Goal: Task Accomplishment & Management: Use online tool/utility

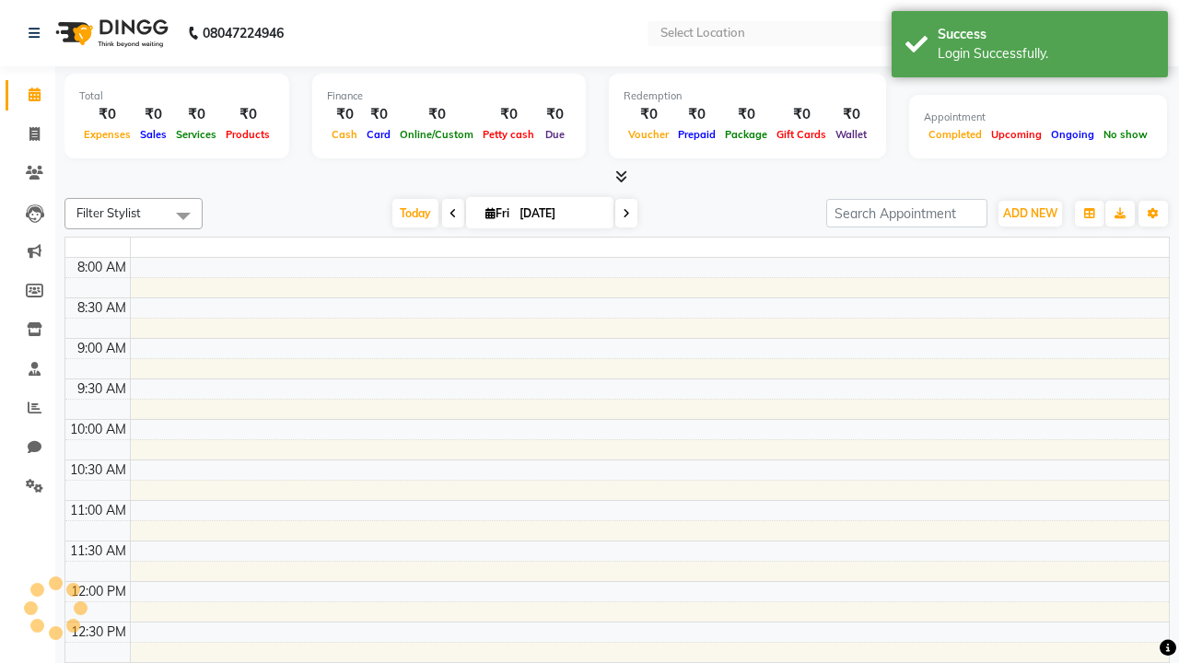
select select "en"
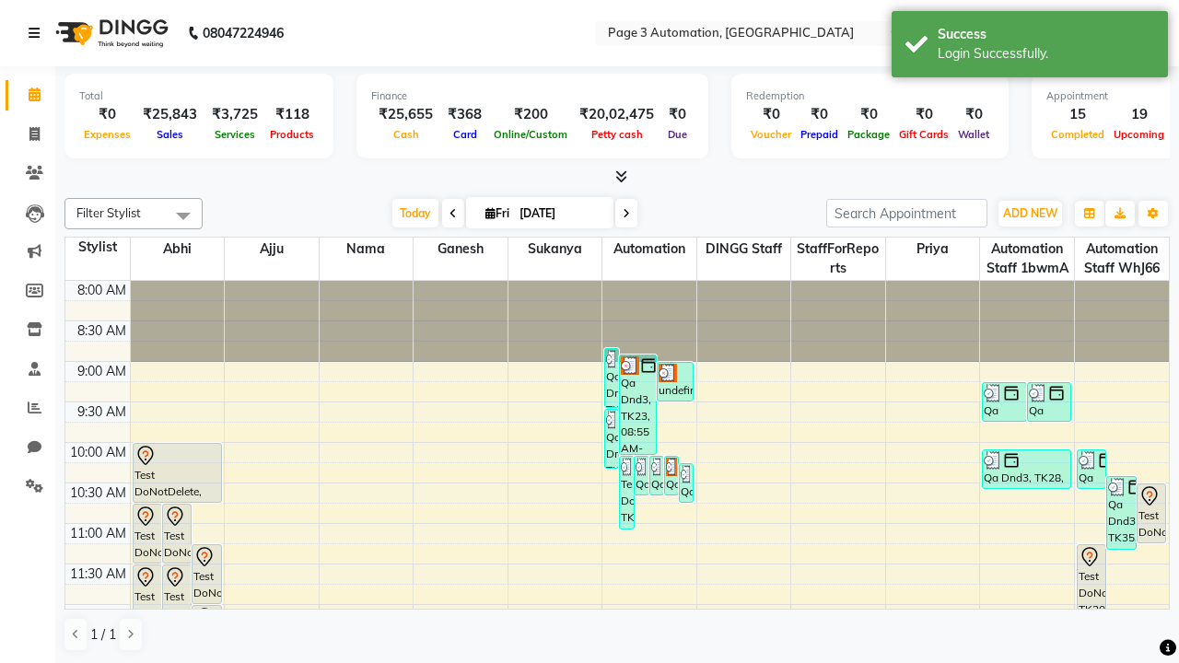
click at [38, 33] on icon at bounding box center [34, 33] width 11 height 13
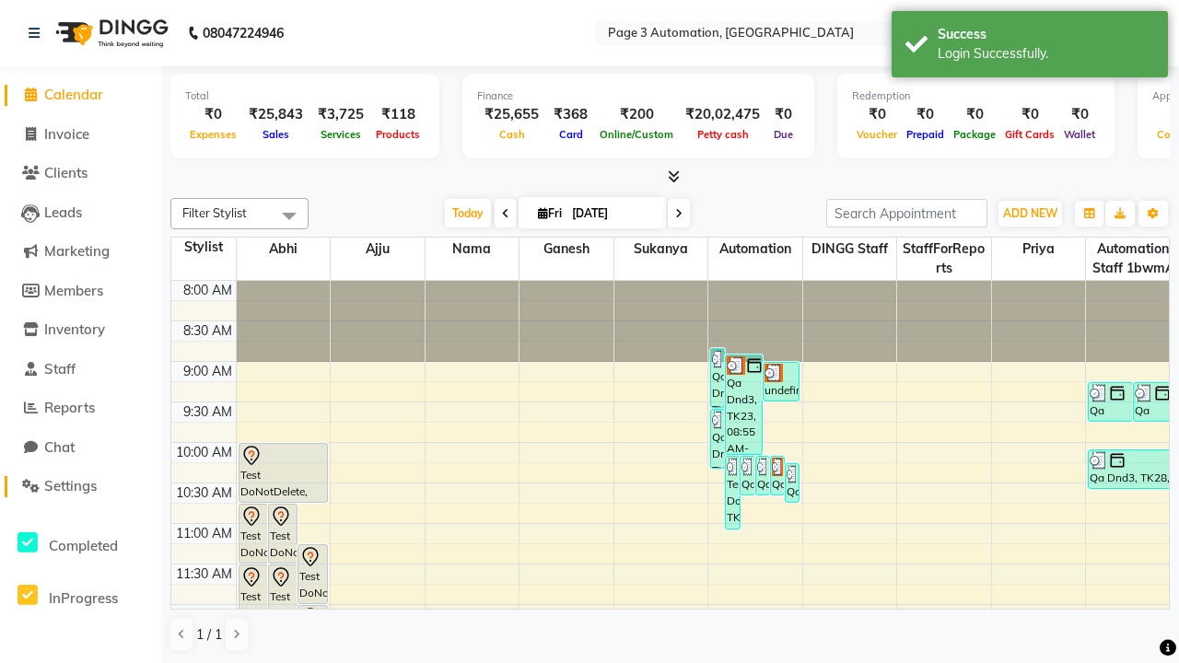
click at [80, 486] on span "Settings" at bounding box center [70, 486] width 53 height 18
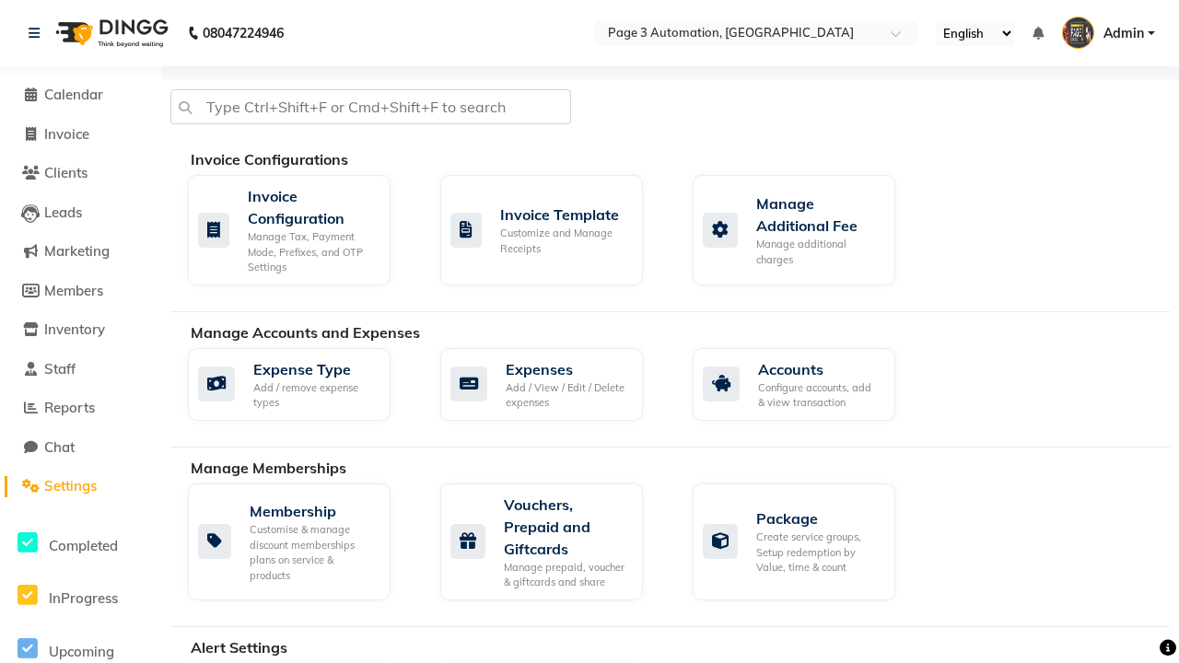
select select "2: 15"
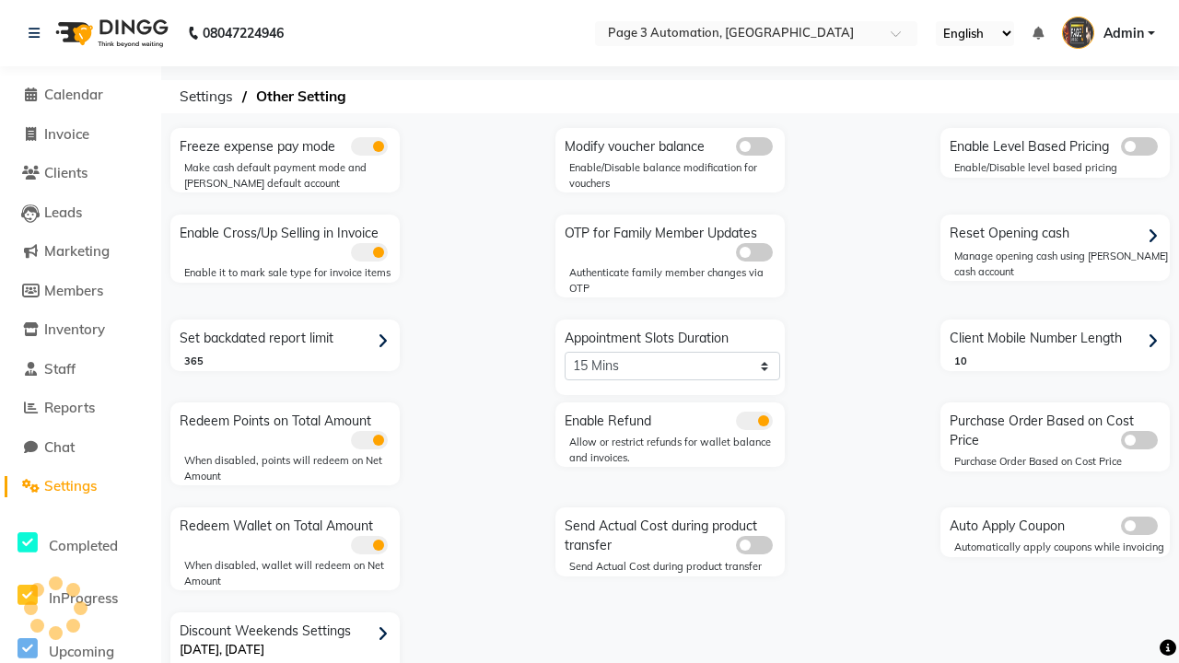
scroll to position [39, 0]
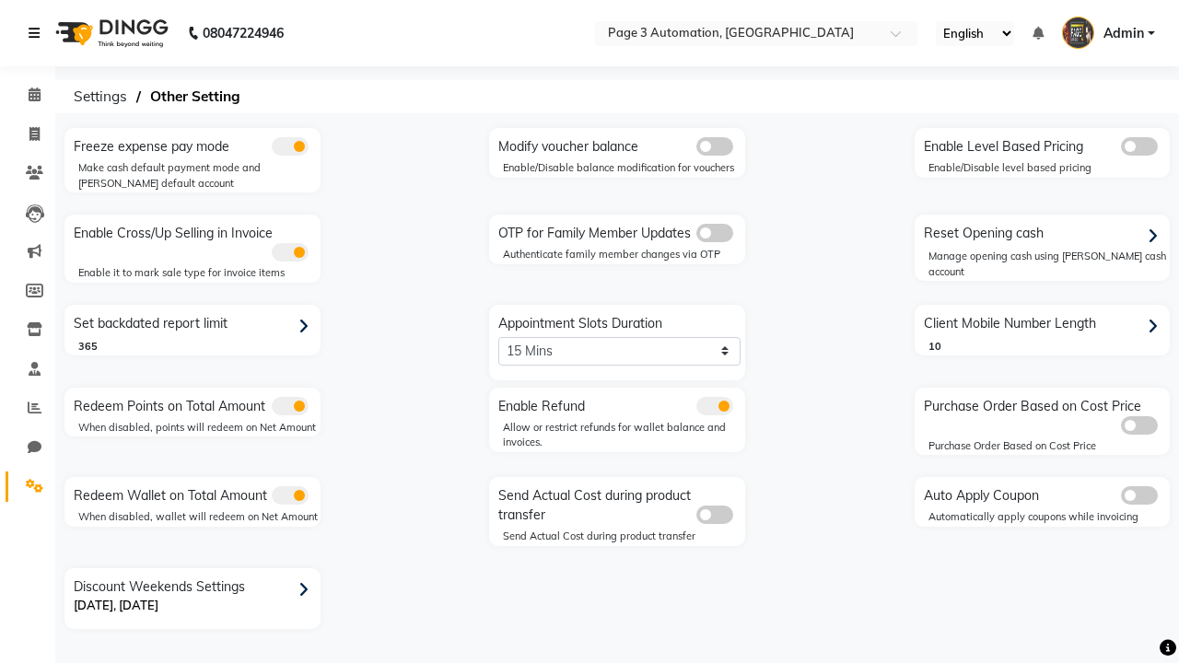
scroll to position [0, 0]
click at [28, 134] on span at bounding box center [34, 134] width 32 height 21
select select "2774"
select select "service"
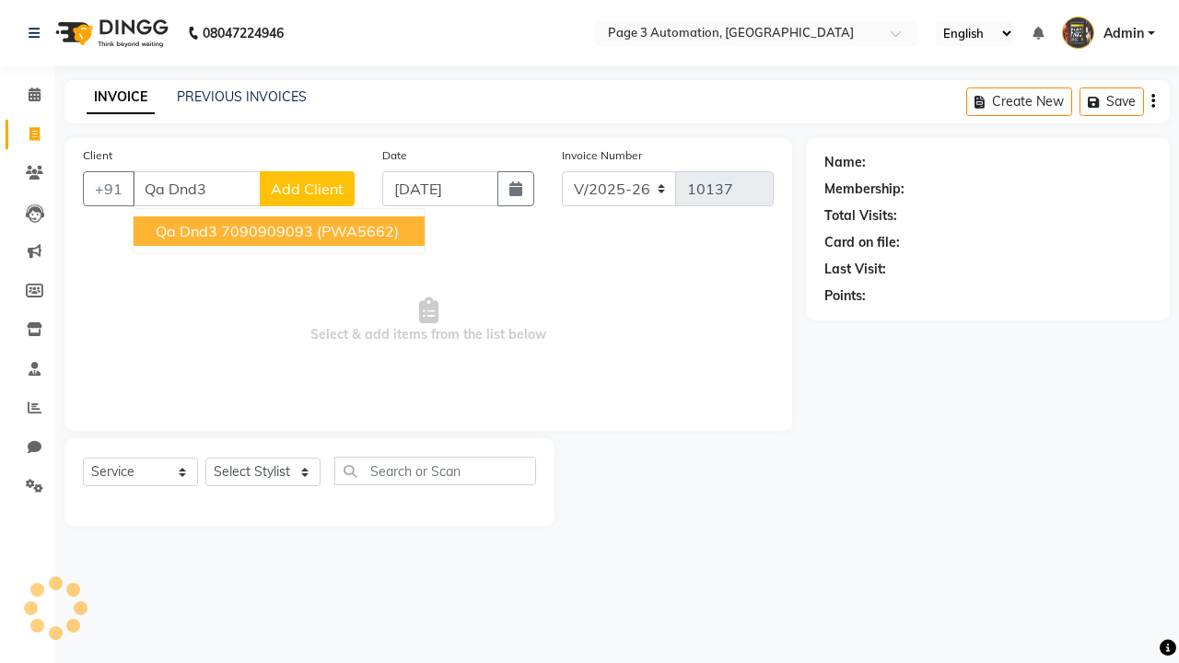
click at [281, 231] on ngb-highlight "7090909093" at bounding box center [267, 231] width 92 height 18
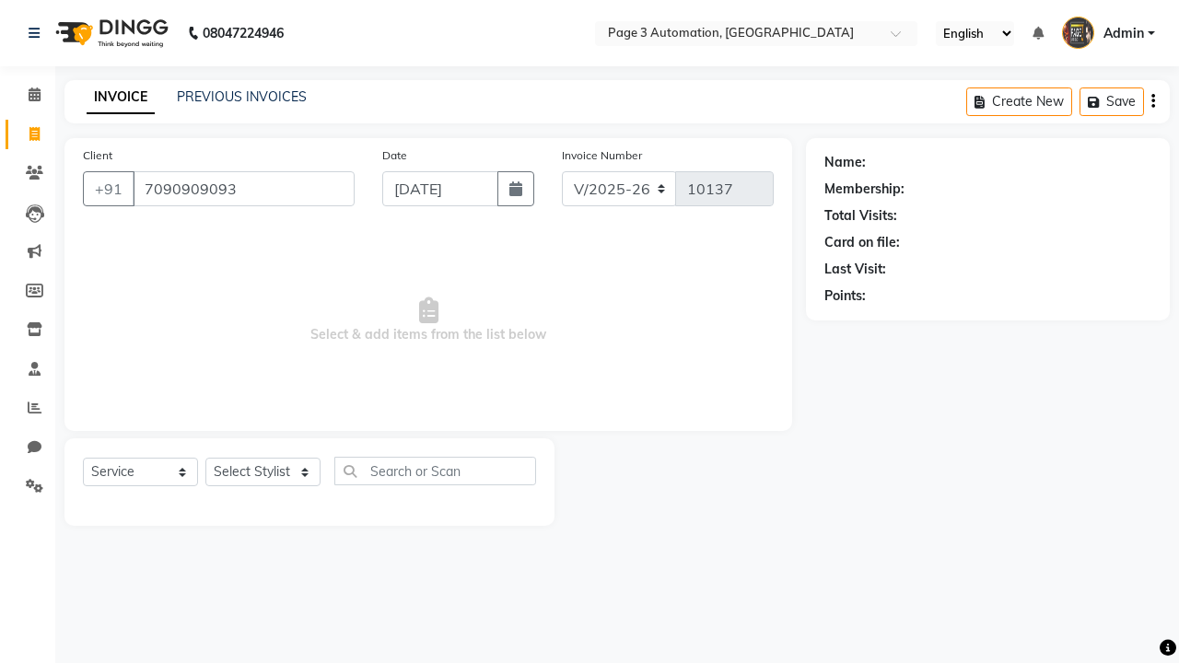
type input "7090909093"
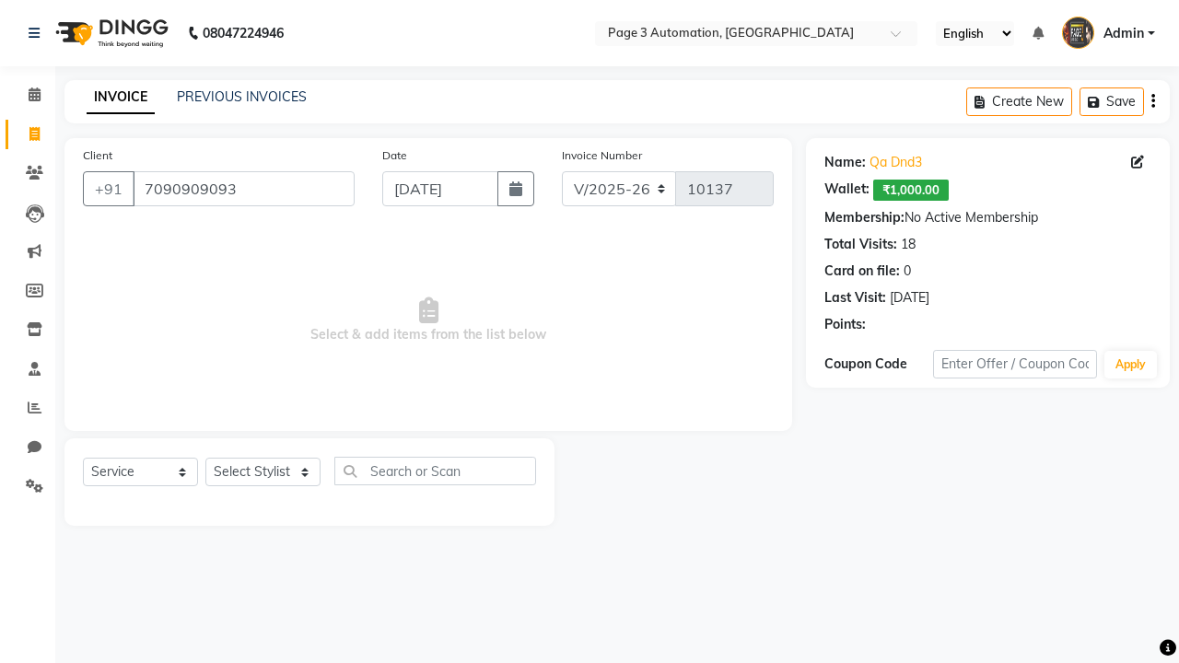
select select "93387"
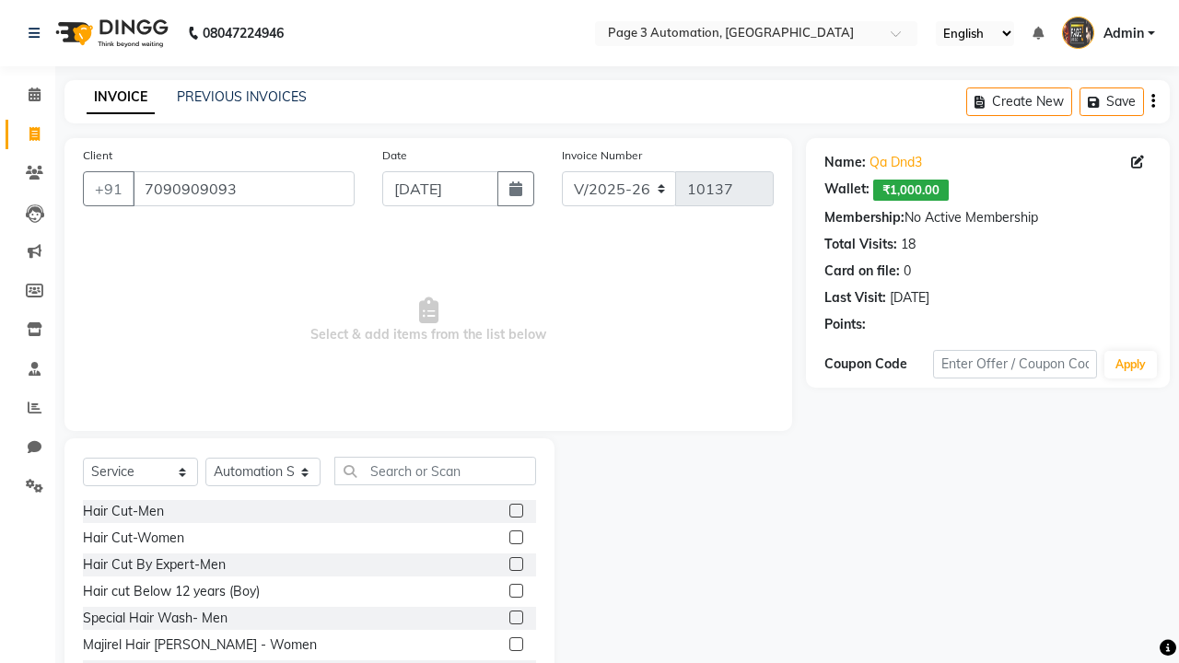
click at [515, 618] on label at bounding box center [516, 618] width 14 height 14
click at [515, 618] on input "checkbox" at bounding box center [515, 619] width 12 height 12
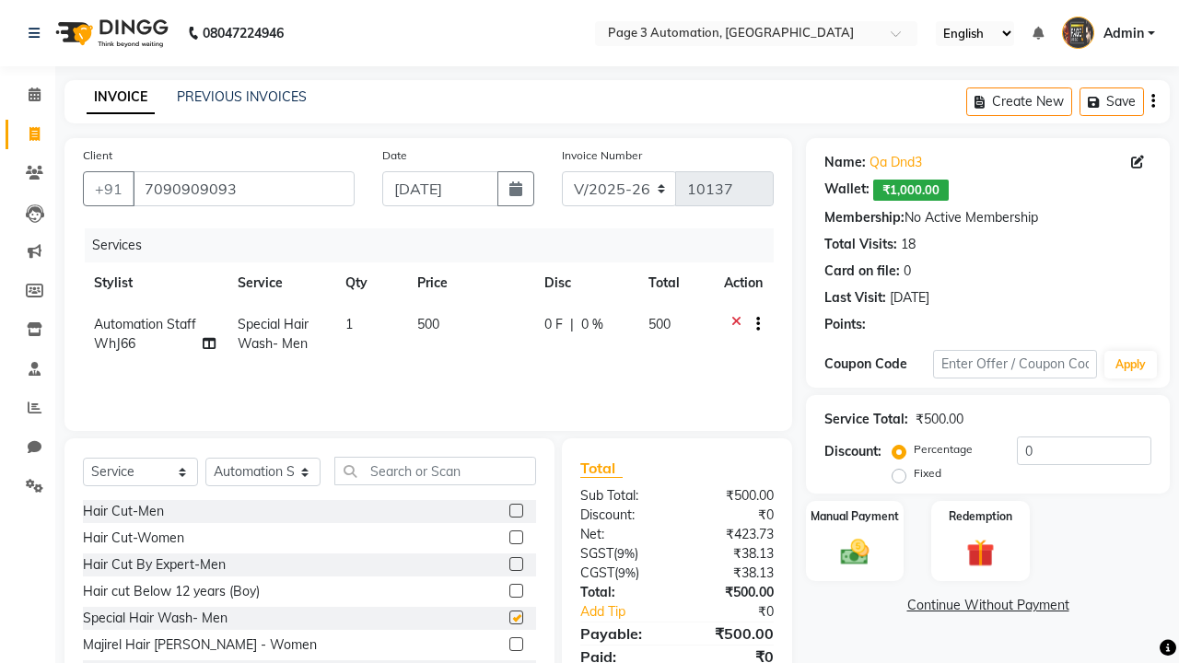
checkbox input "false"
click at [855, 516] on label "Manual Payment" at bounding box center [855, 516] width 92 height 18
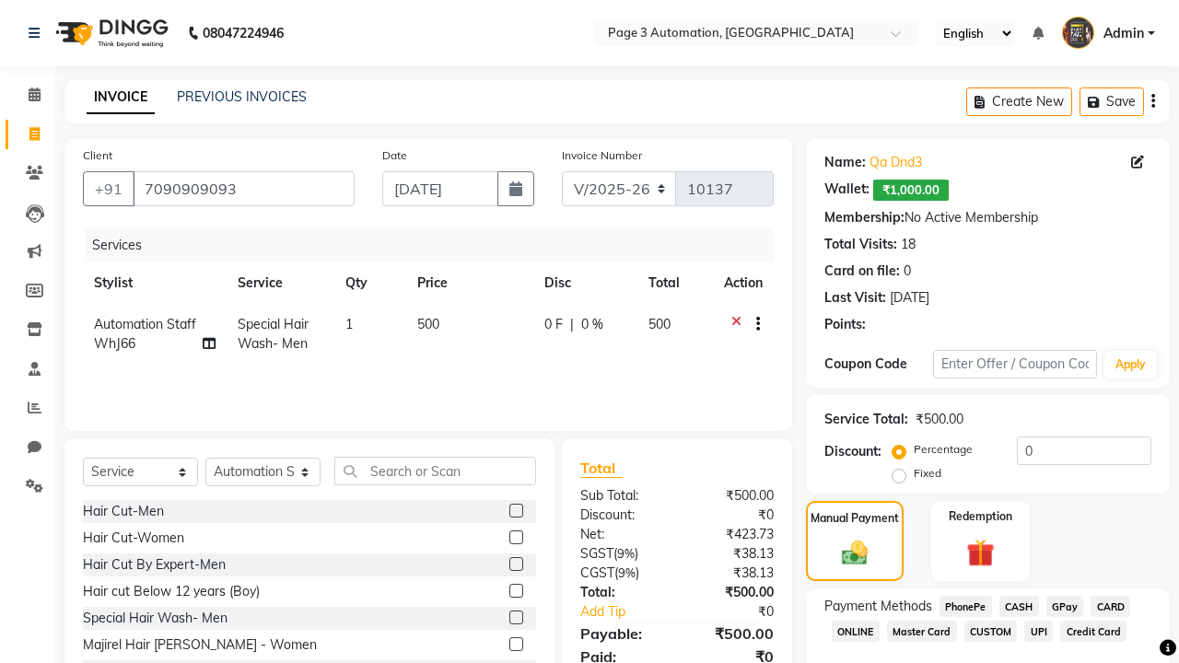
click at [1019, 606] on span "CASH" at bounding box center [1020, 606] width 40 height 21
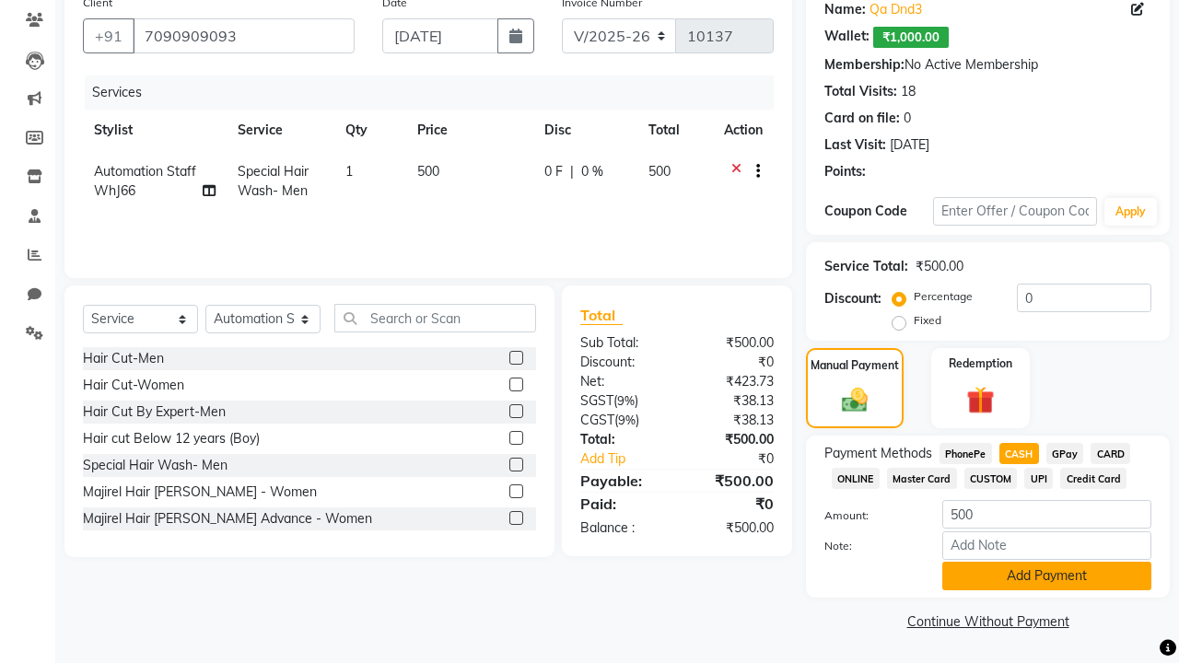
click at [1046, 576] on button "Add Payment" at bounding box center [1046, 576] width 209 height 29
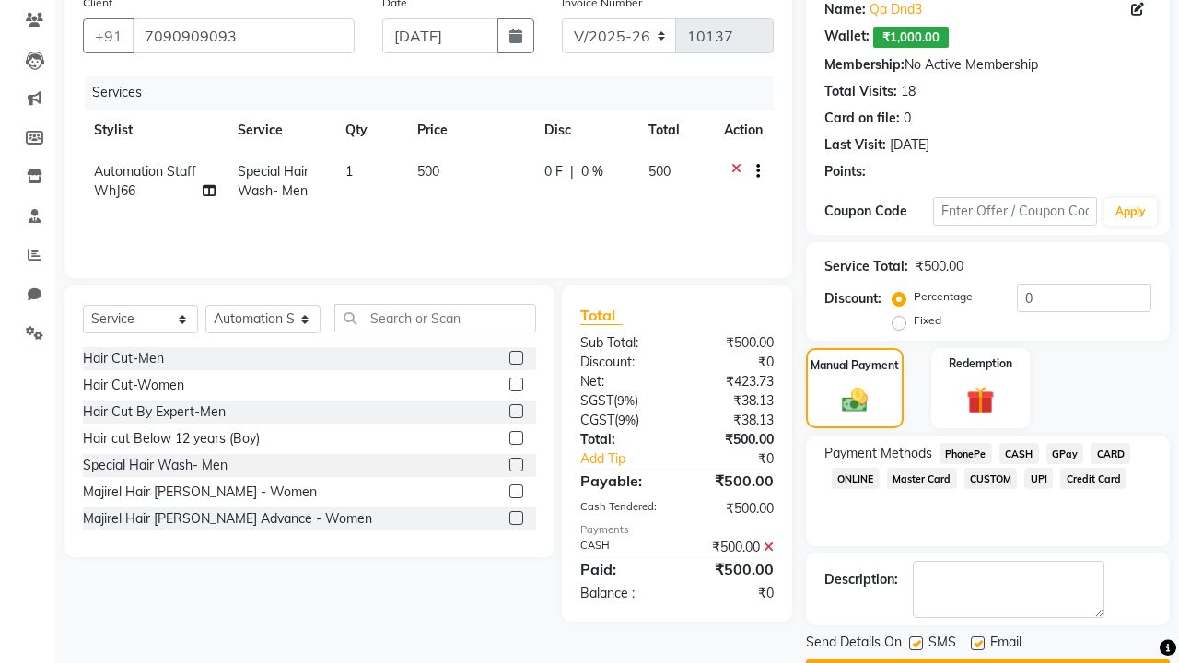
click at [916, 643] on label at bounding box center [916, 644] width 14 height 14
click at [916, 643] on input "checkbox" at bounding box center [915, 644] width 12 height 12
checkbox input "false"
click at [977, 643] on label at bounding box center [978, 644] width 14 height 14
click at [977, 643] on input "checkbox" at bounding box center [977, 644] width 12 height 12
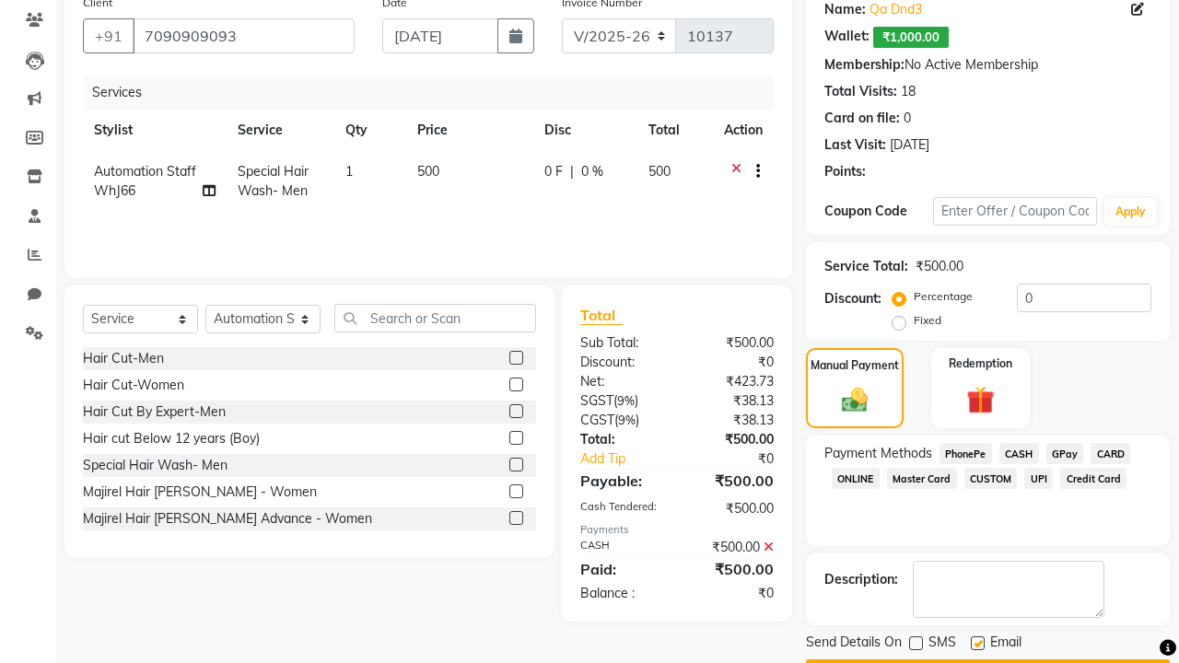
checkbox input "false"
click at [988, 660] on button "Checkout" at bounding box center [988, 674] width 364 height 29
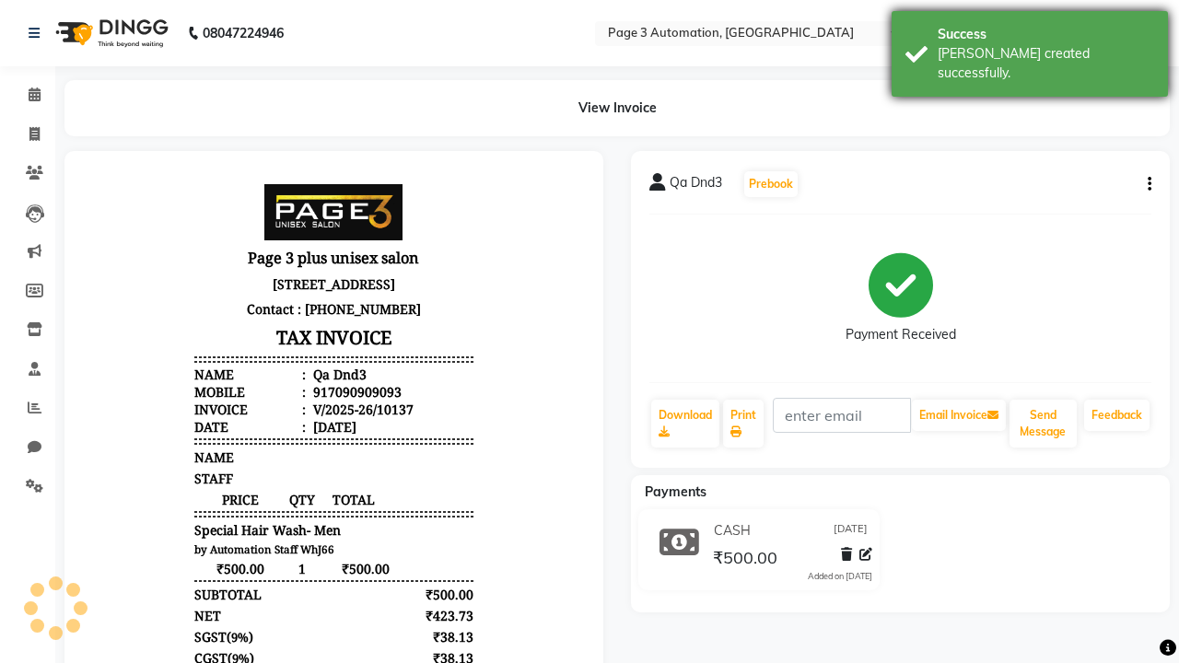
click at [1030, 47] on div "[PERSON_NAME] created successfully." at bounding box center [1046, 63] width 216 height 39
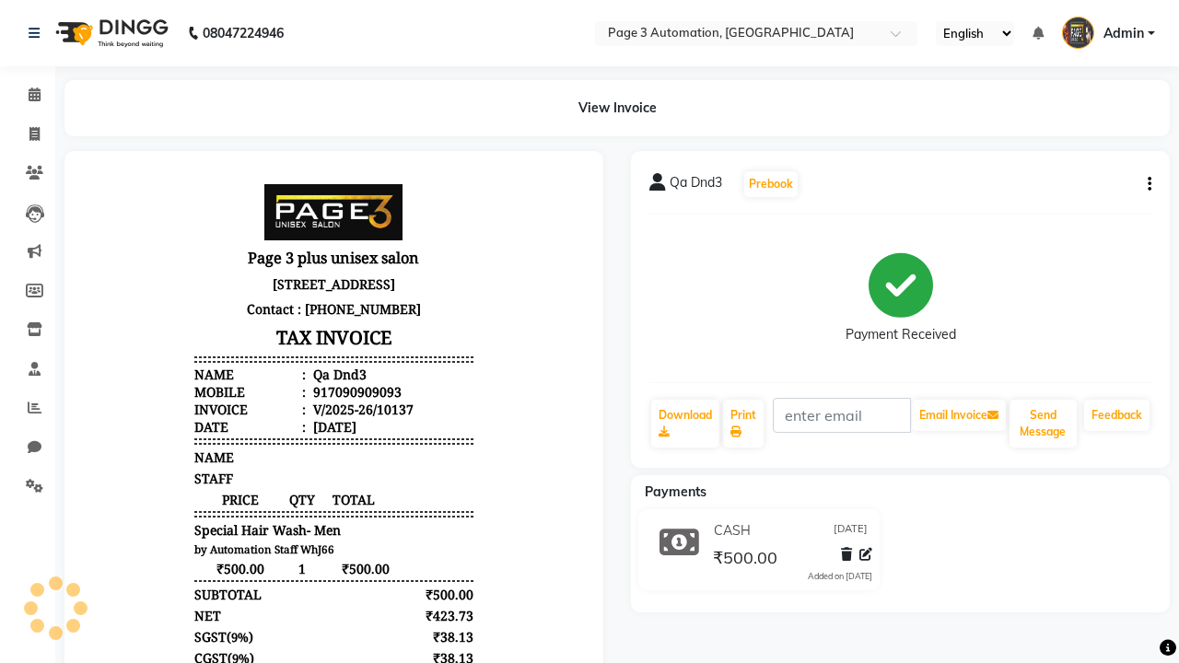
click at [1146, 184] on button "button" at bounding box center [1145, 184] width 11 height 19
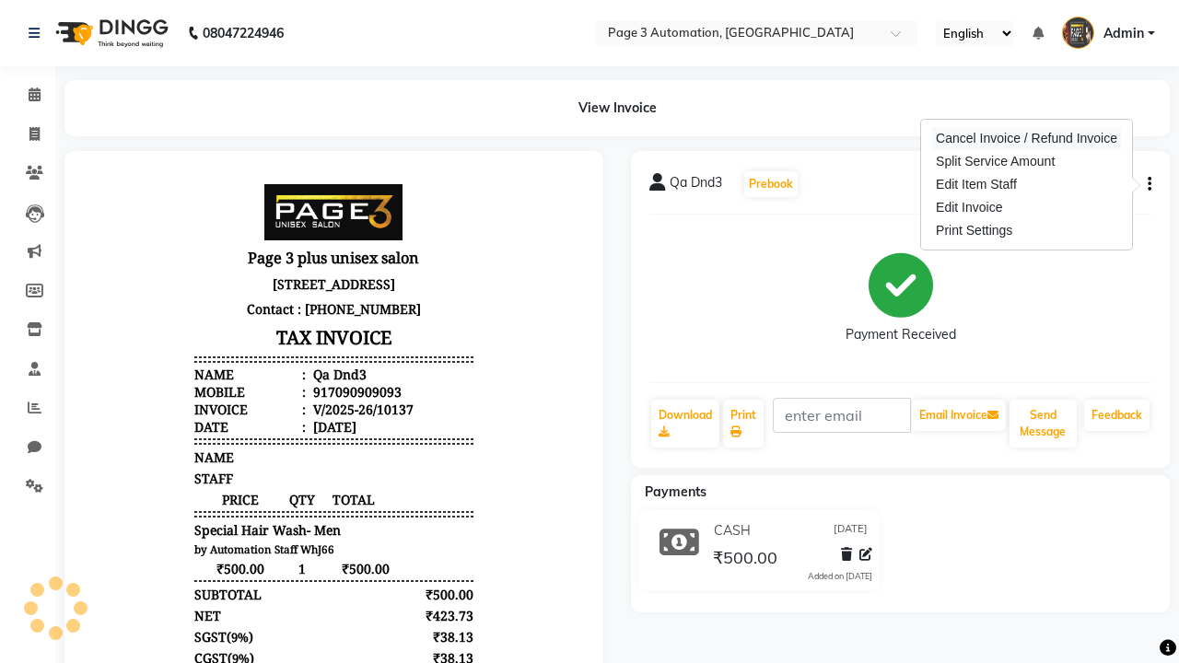
click at [1026, 138] on div "Cancel Invoice / Refund Invoice" at bounding box center [1026, 138] width 189 height 23
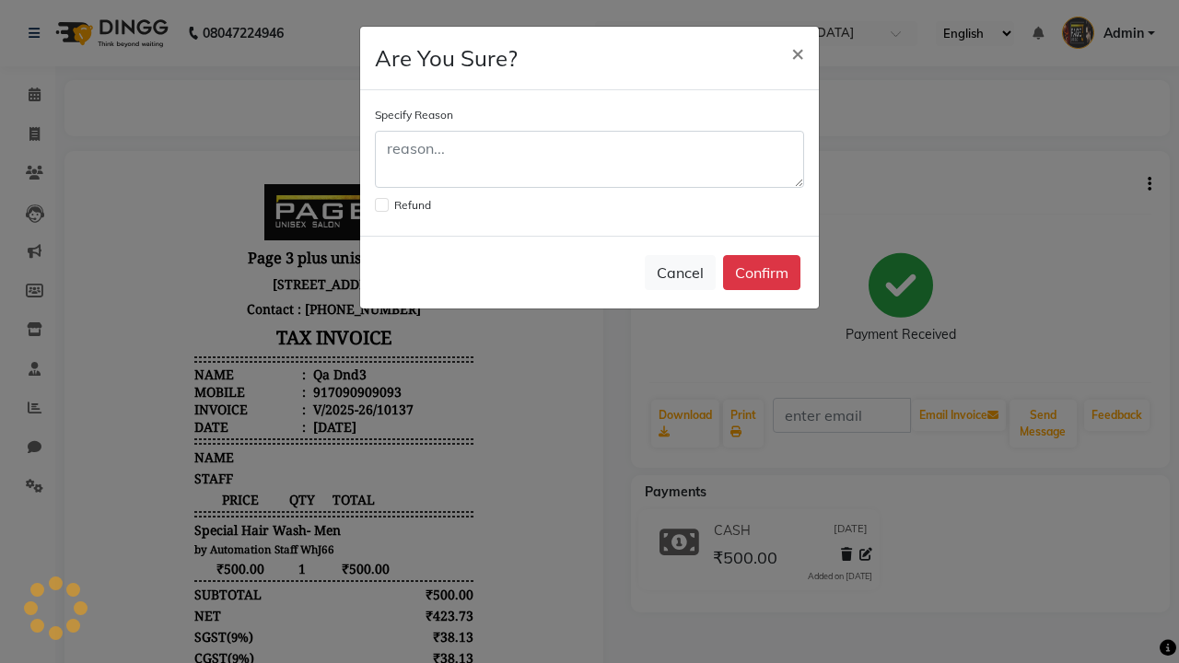
click at [380, 205] on label at bounding box center [382, 205] width 14 height 14
click at [380, 205] on input "checkbox" at bounding box center [381, 203] width 12 height 12
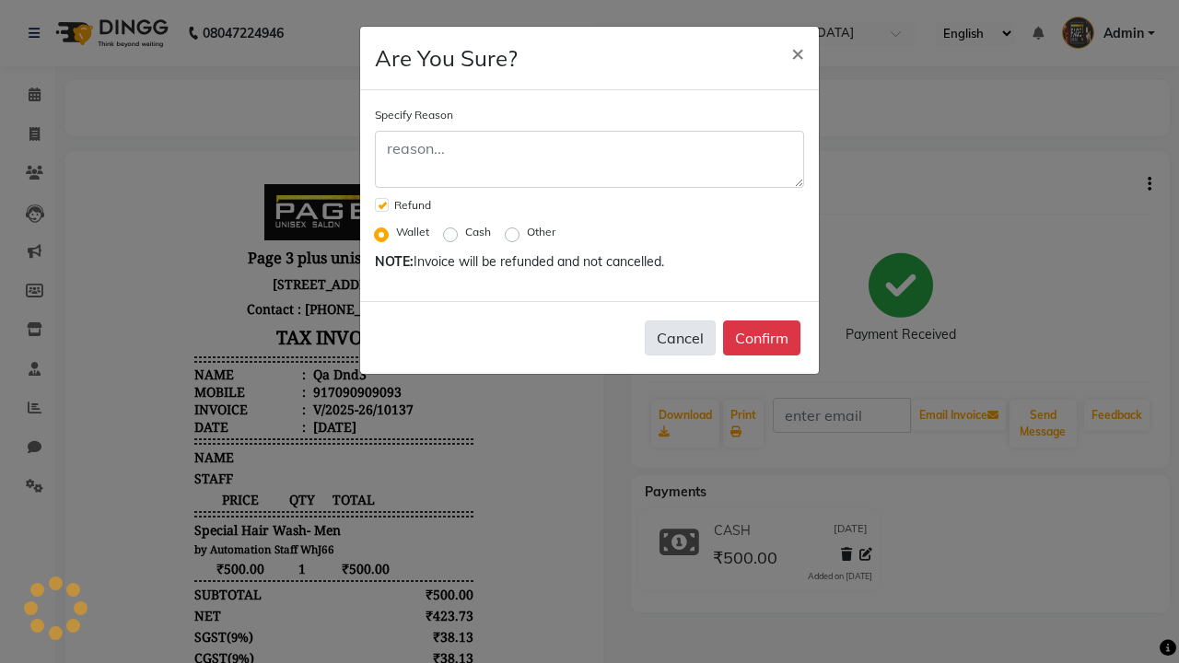
click at [680, 338] on button "Cancel" at bounding box center [680, 338] width 71 height 35
checkbox input "false"
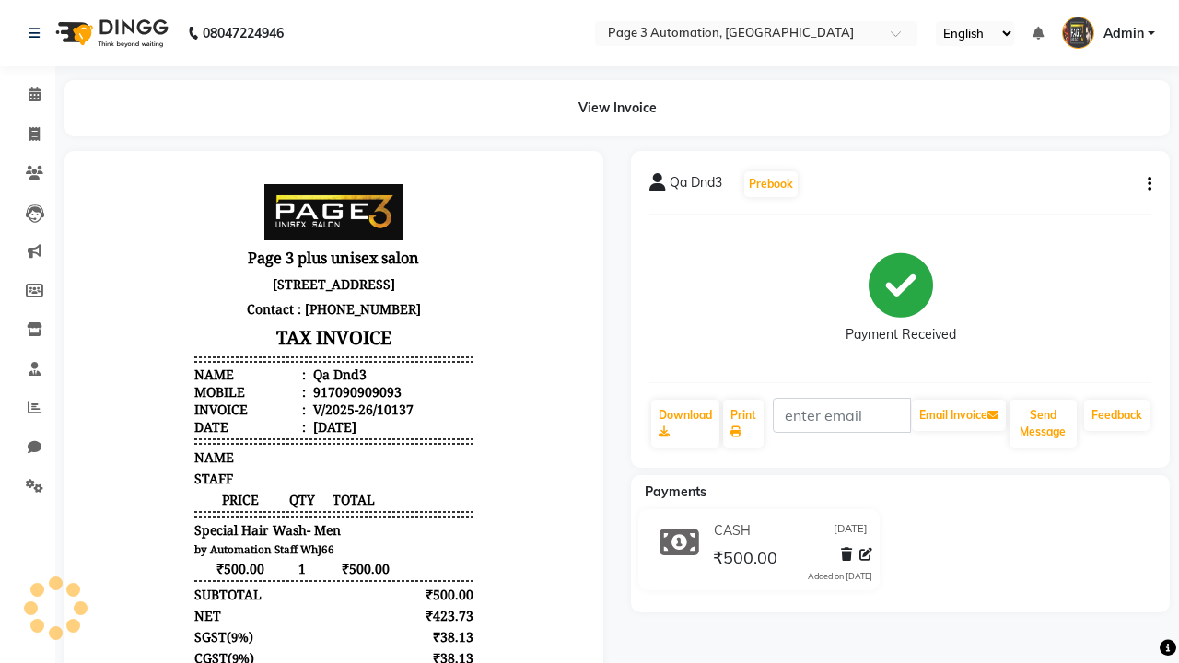
click at [1108, 33] on span "Admin" at bounding box center [1124, 33] width 41 height 19
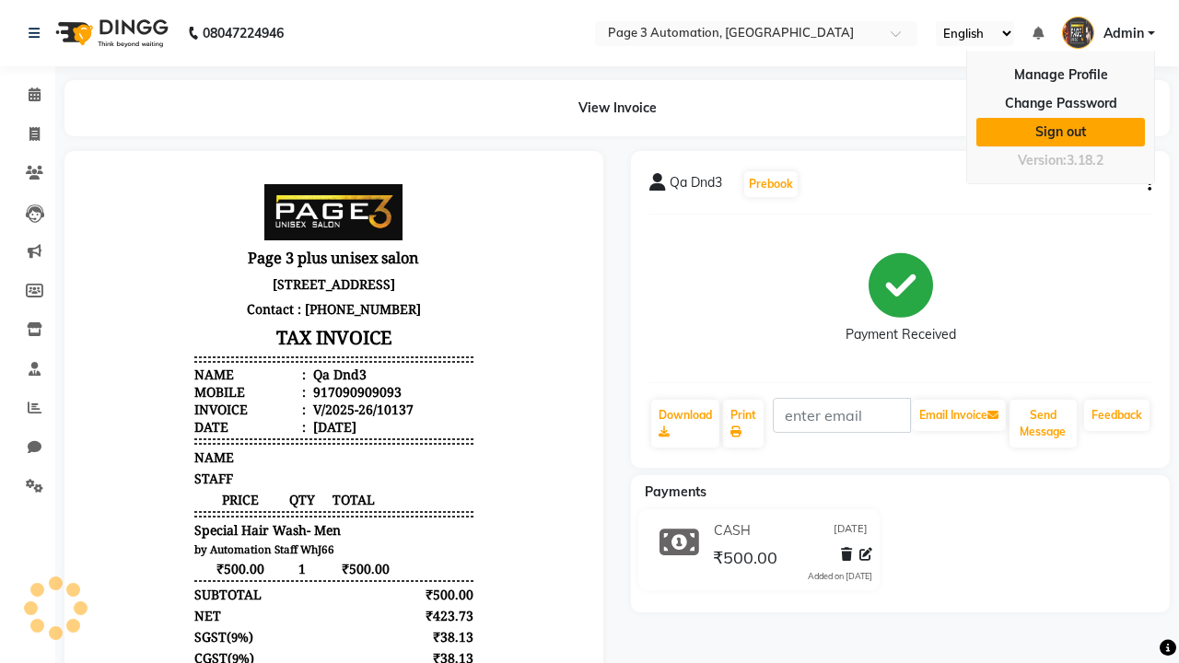
click at [1060, 132] on link "Sign out" at bounding box center [1060, 132] width 169 height 29
